Goal: Information Seeking & Learning: Learn about a topic

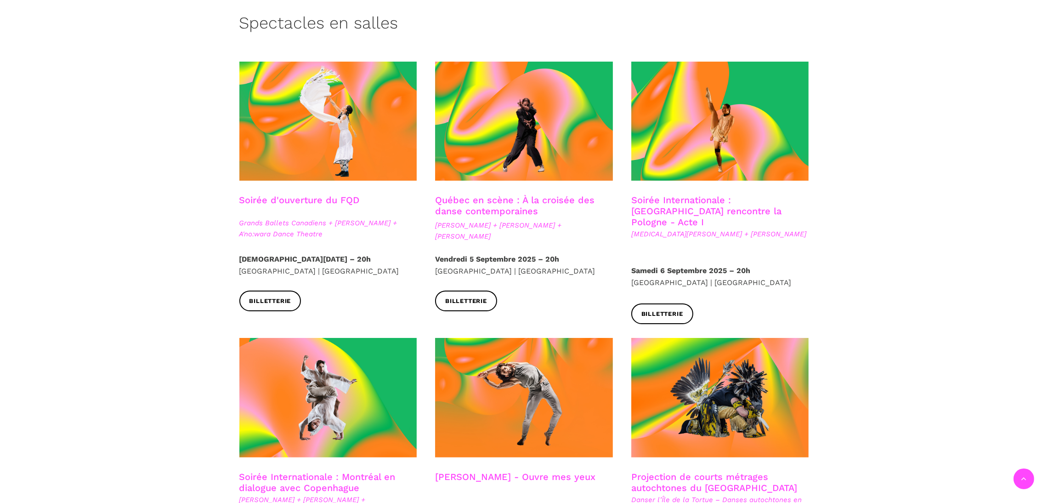
scroll to position [228, 0]
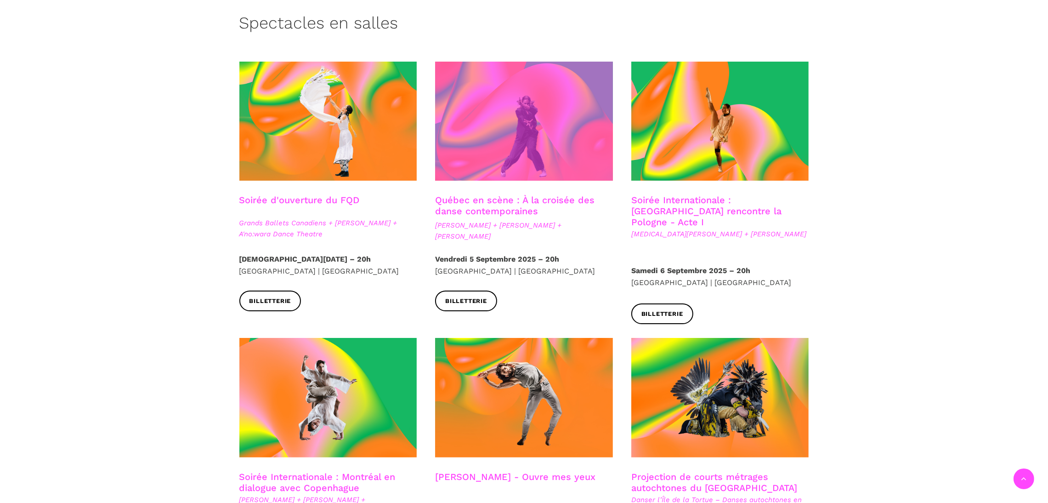
click at [473, 163] on span at bounding box center [524, 121] width 178 height 119
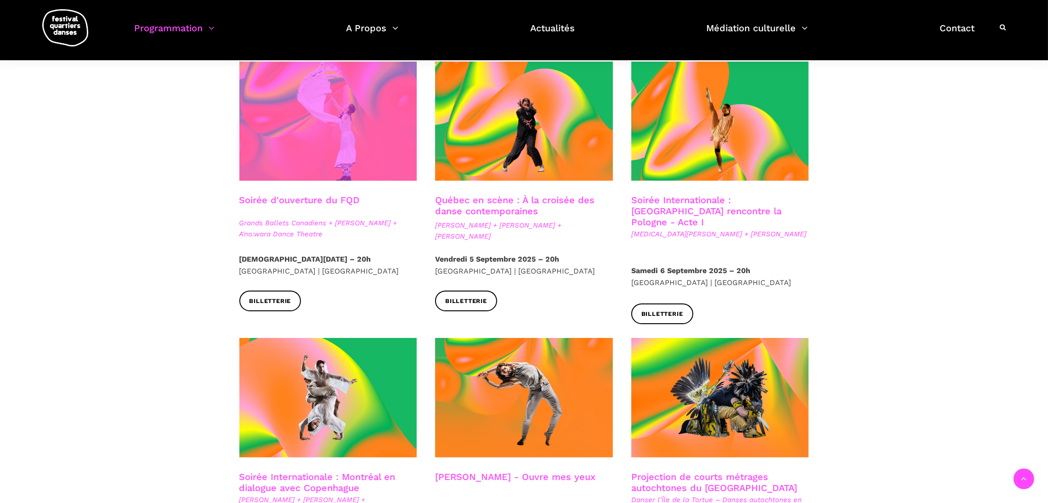
click at [379, 156] on span at bounding box center [328, 121] width 178 height 119
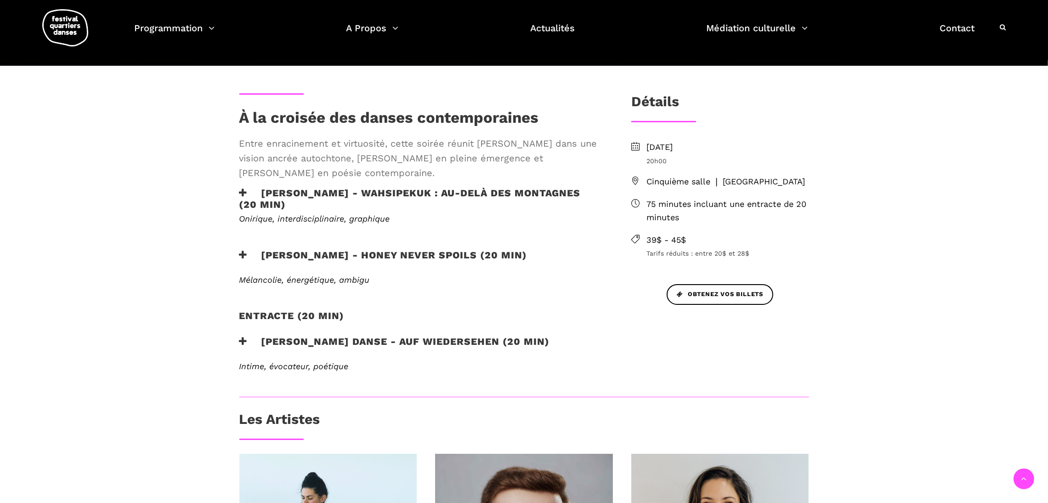
scroll to position [654, 0]
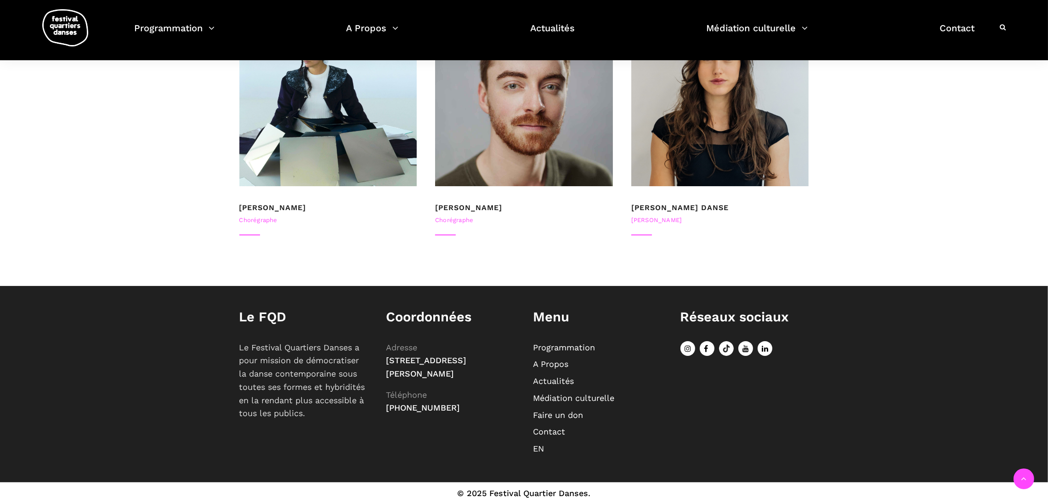
click at [538, 445] on link "EN" at bounding box center [538, 448] width 11 height 10
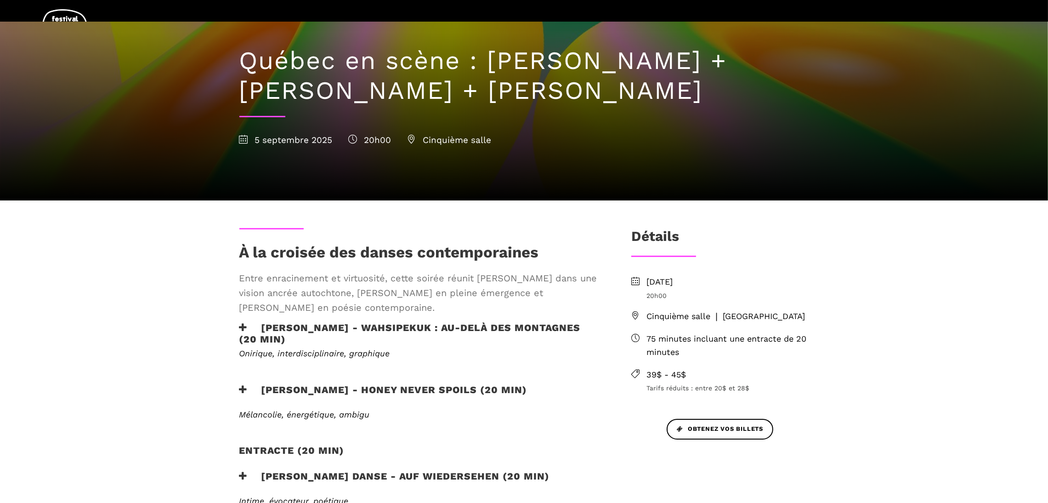
scroll to position [138, 0]
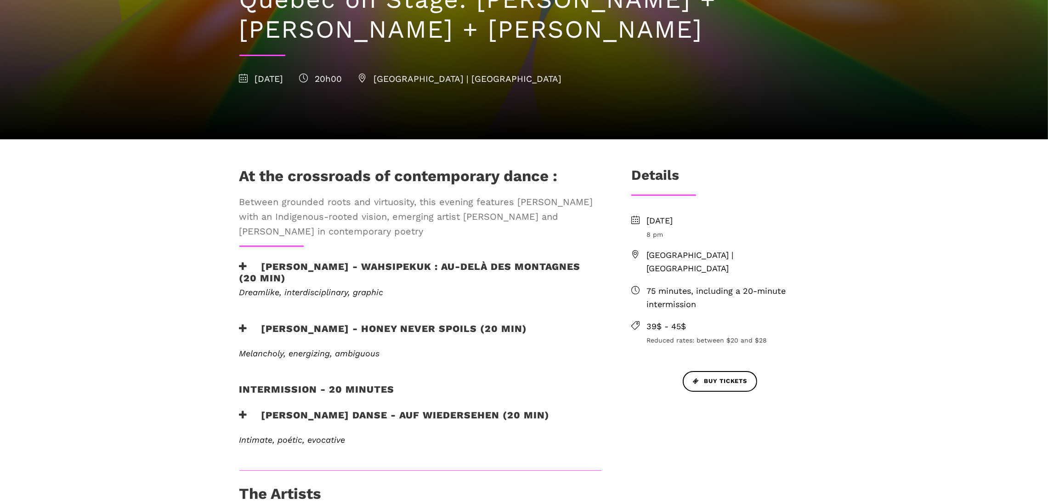
scroll to position [196, 0]
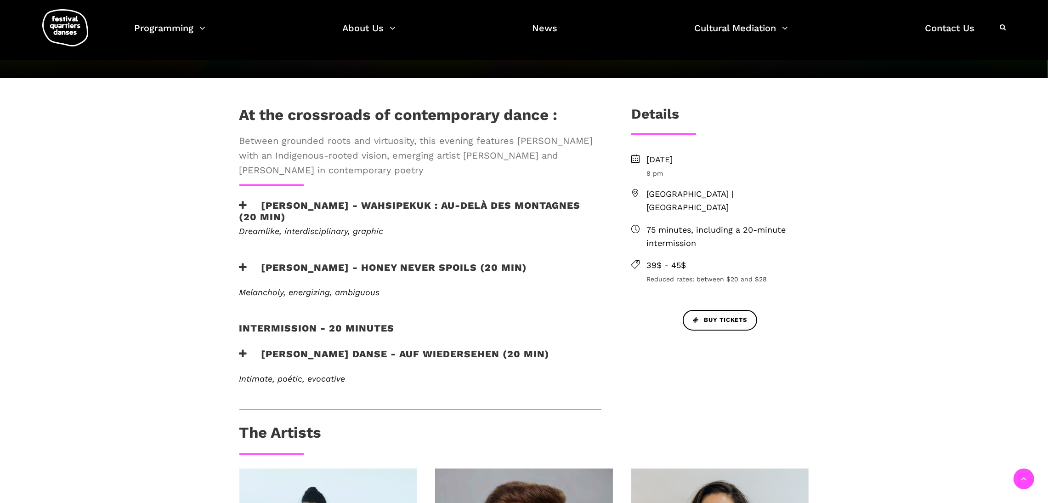
click at [347, 216] on h3 "[PERSON_NAME] - WAHSIPEKUK : Au-delà des montagnes (20 min)" at bounding box center [420, 210] width 362 height 23
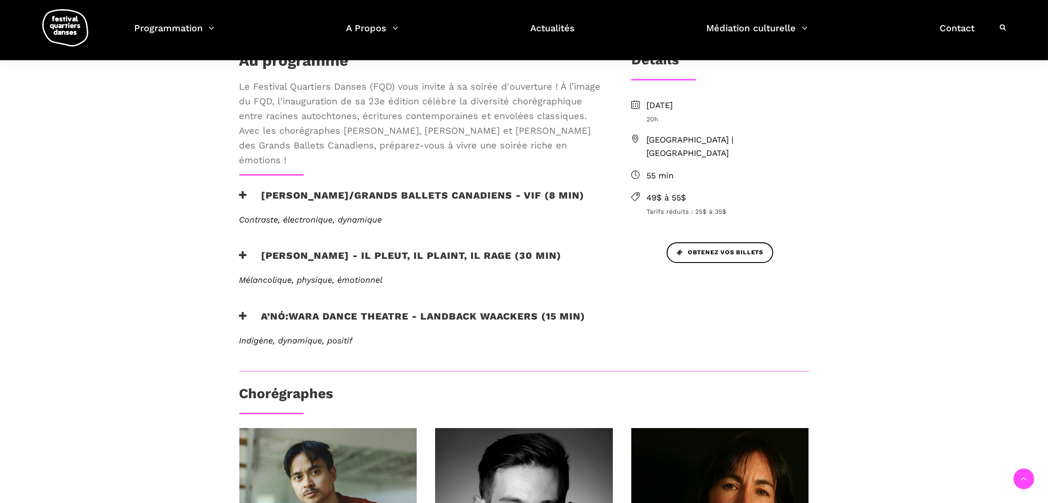
scroll to position [644, 0]
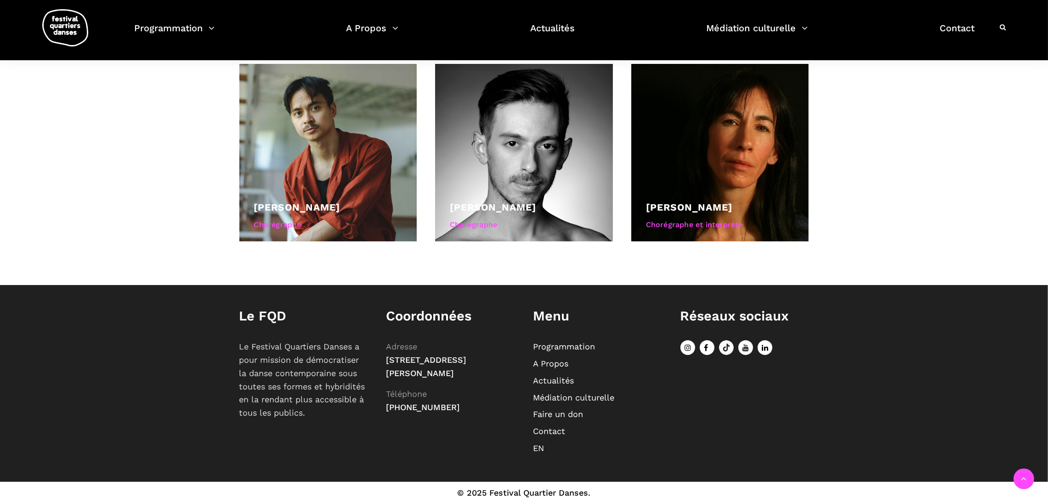
click at [539, 445] on link "EN" at bounding box center [538, 448] width 11 height 10
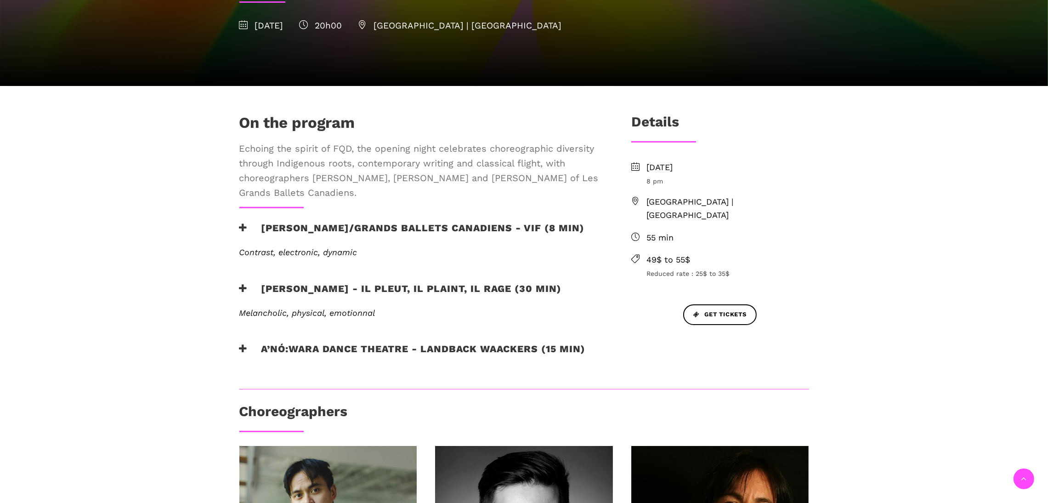
scroll to position [217, 0]
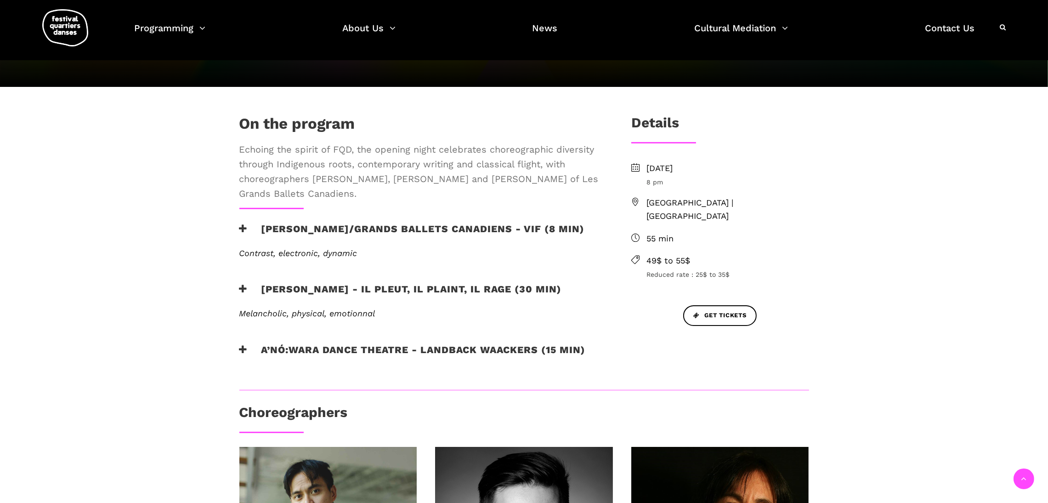
click at [380, 238] on h3 "[PERSON_NAME]/Grands Ballets Canadiens - Vif (8 min)" at bounding box center [411, 234] width 345 height 23
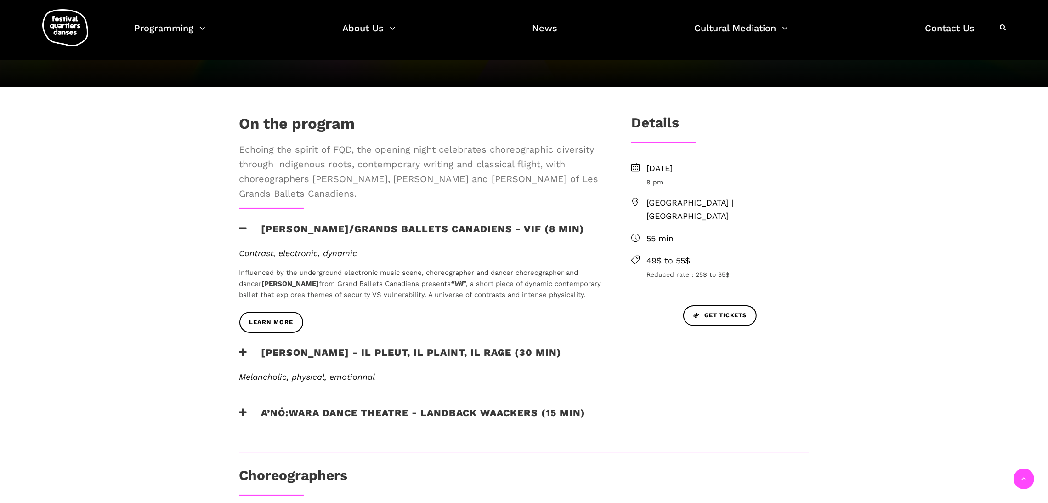
click at [378, 359] on h3 "[PERSON_NAME] - Il pleut, il plaint, il rage (30 min)" at bounding box center [400, 357] width 322 height 23
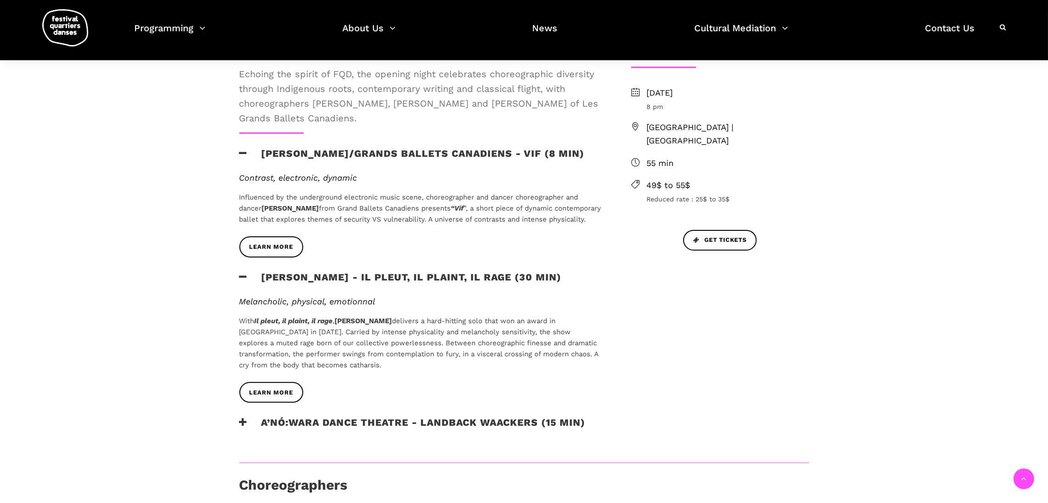
click at [401, 433] on h3 "A’nó:wara Dance Theatre - Landback Waackers (15 min)" at bounding box center [412, 427] width 346 height 23
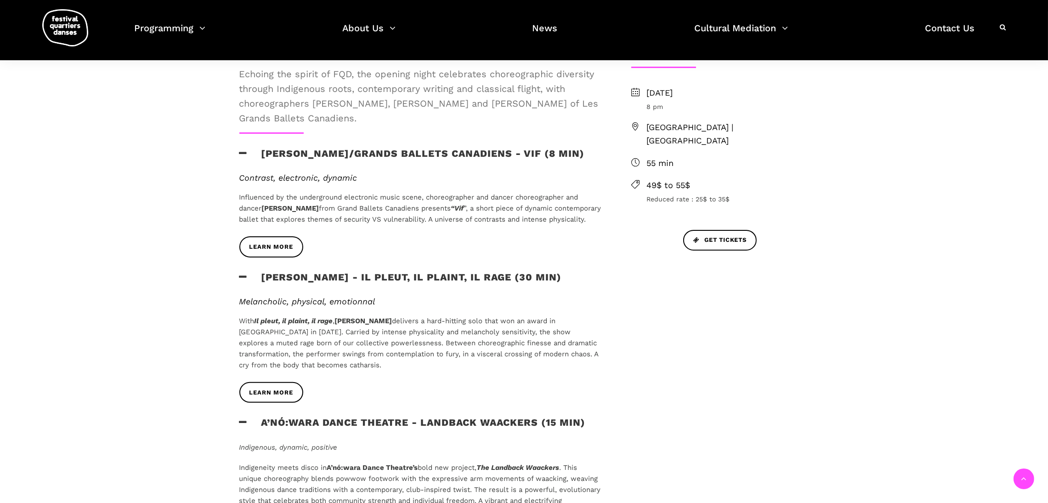
scroll to position [409, 0]
